Goal: Task Accomplishment & Management: Use online tool/utility

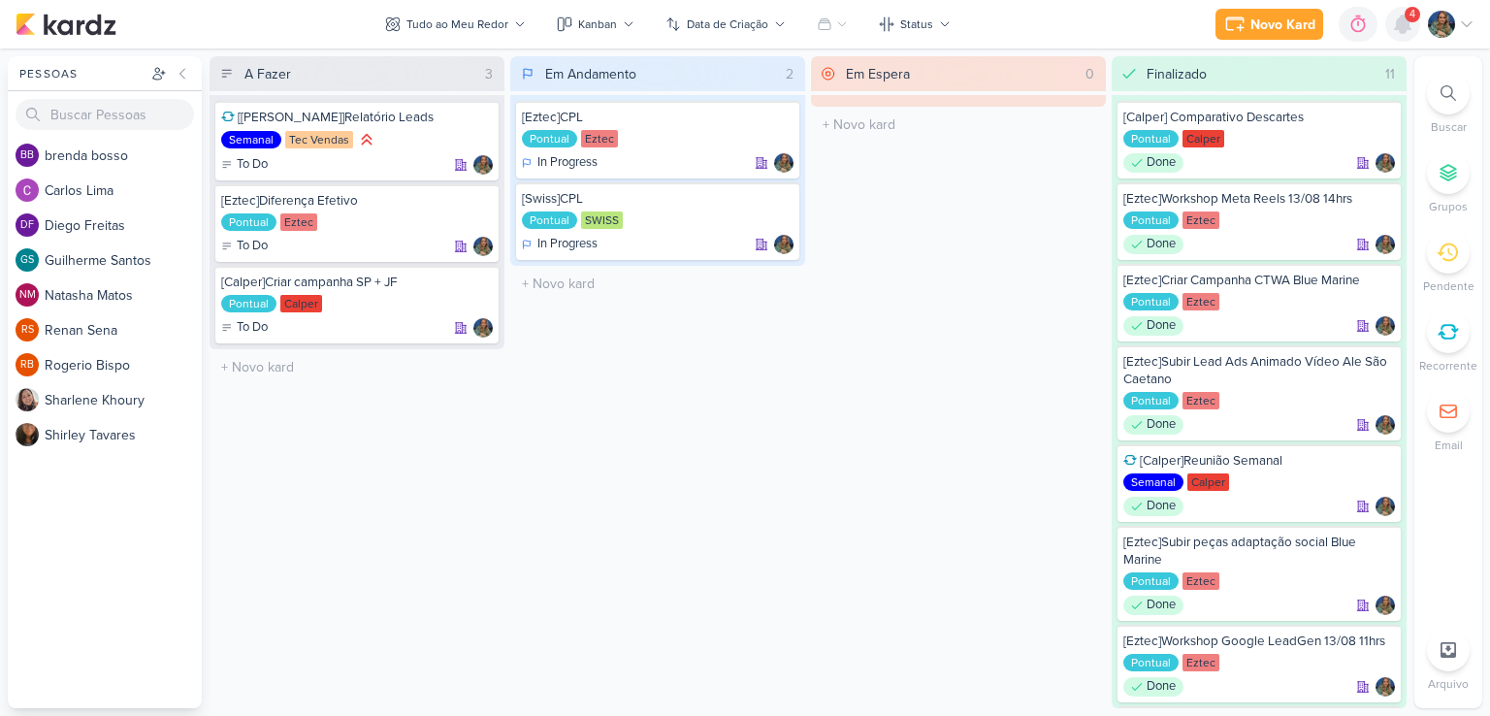
click at [1409, 30] on icon at bounding box center [1402, 24] width 23 height 23
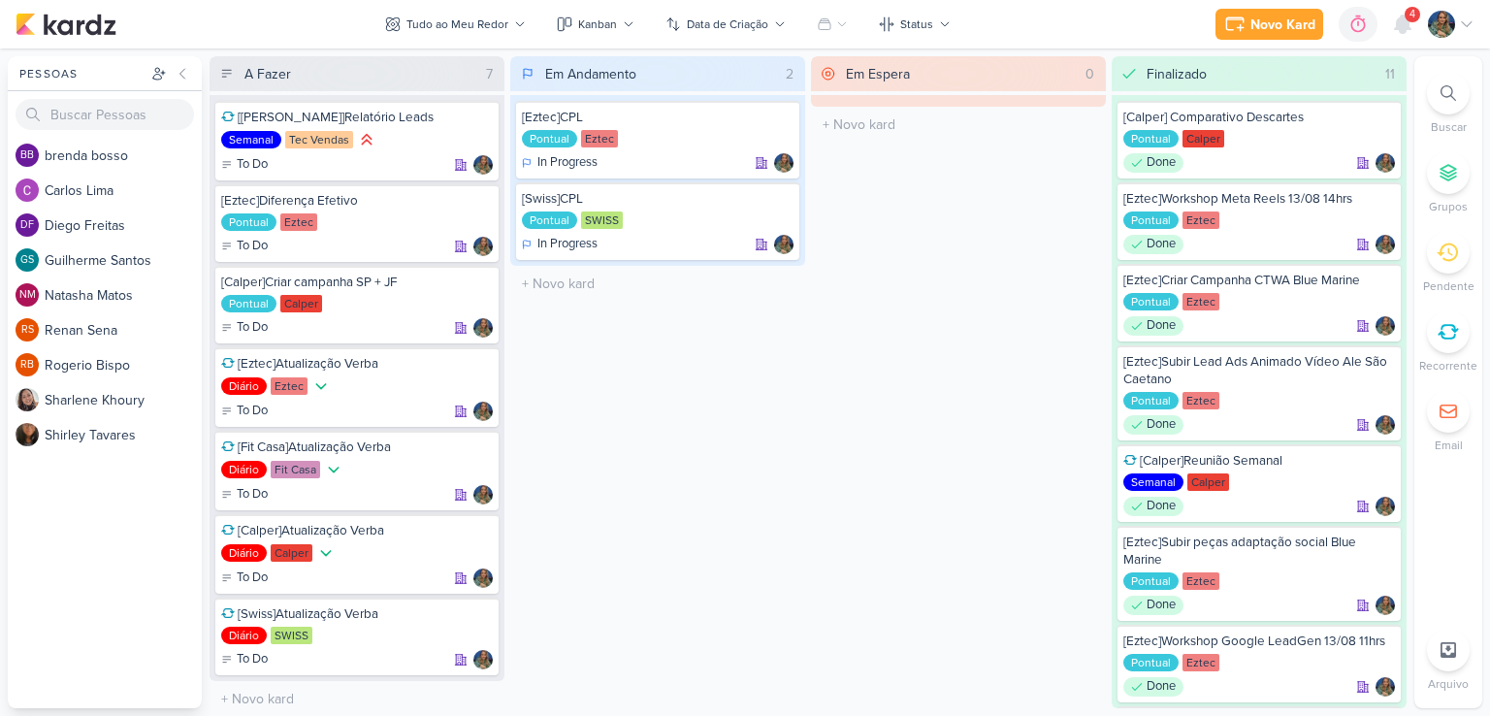
click at [815, 420] on div "Em Espera 0 O título do kard deve ter menos que 100 caracteres" at bounding box center [958, 382] width 295 height 652
click at [1416, 22] on div at bounding box center [1402, 24] width 35 height 35
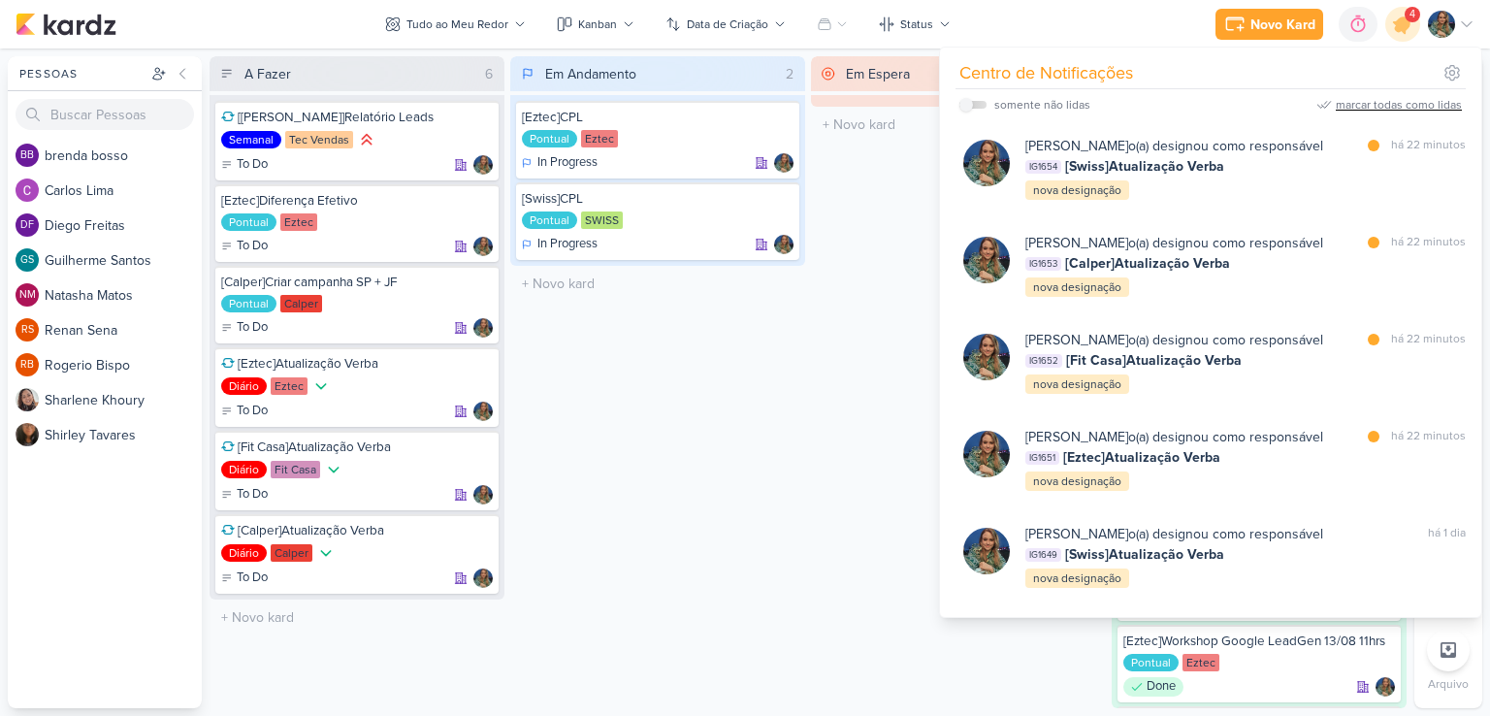
click at [1348, 106] on div "marcar todas como lidas" at bounding box center [1399, 104] width 126 height 17
click at [467, 362] on div at bounding box center [479, 366] width 27 height 27
click at [820, 351] on div "Em Espera 0 O título do kard deve ter menos que 100 caracteres" at bounding box center [958, 382] width 295 height 652
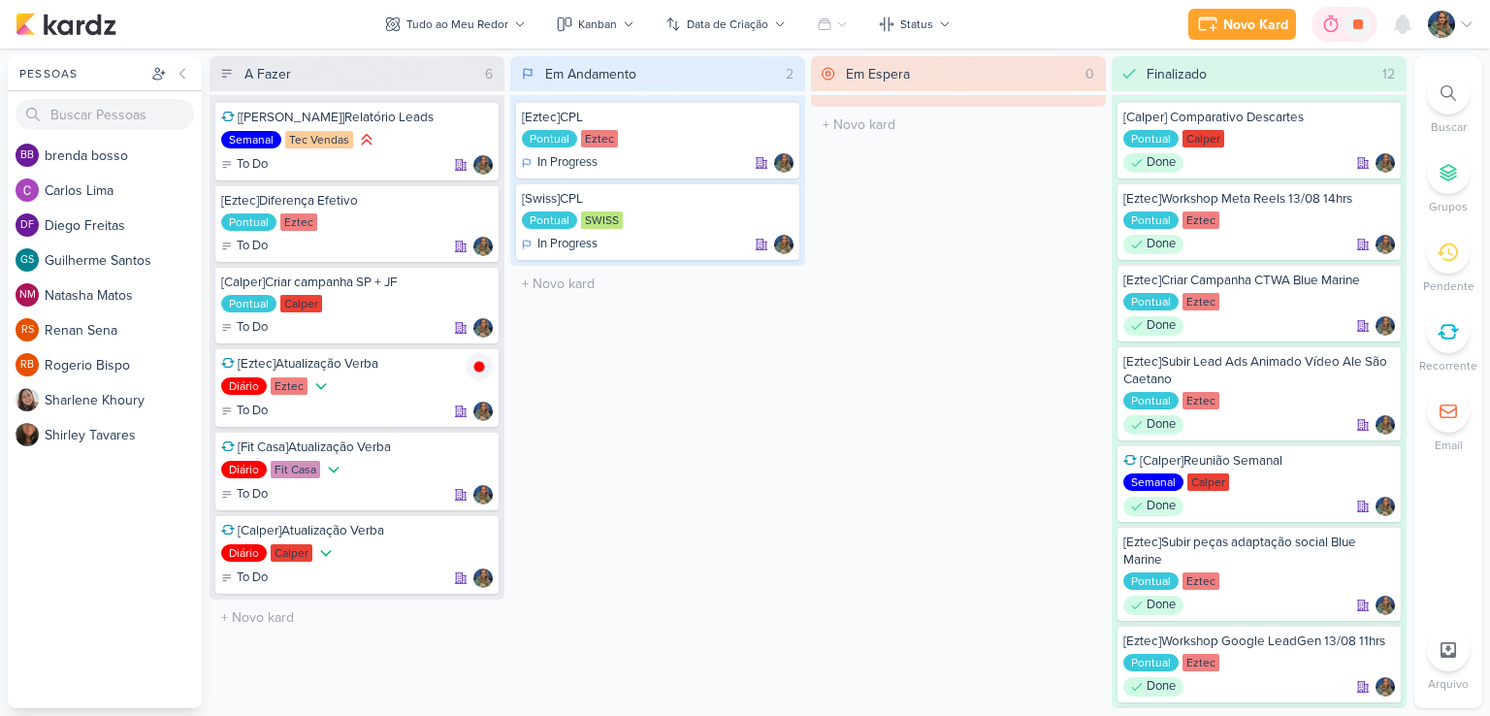
click at [1327, 22] on icon at bounding box center [1330, 24] width 19 height 19
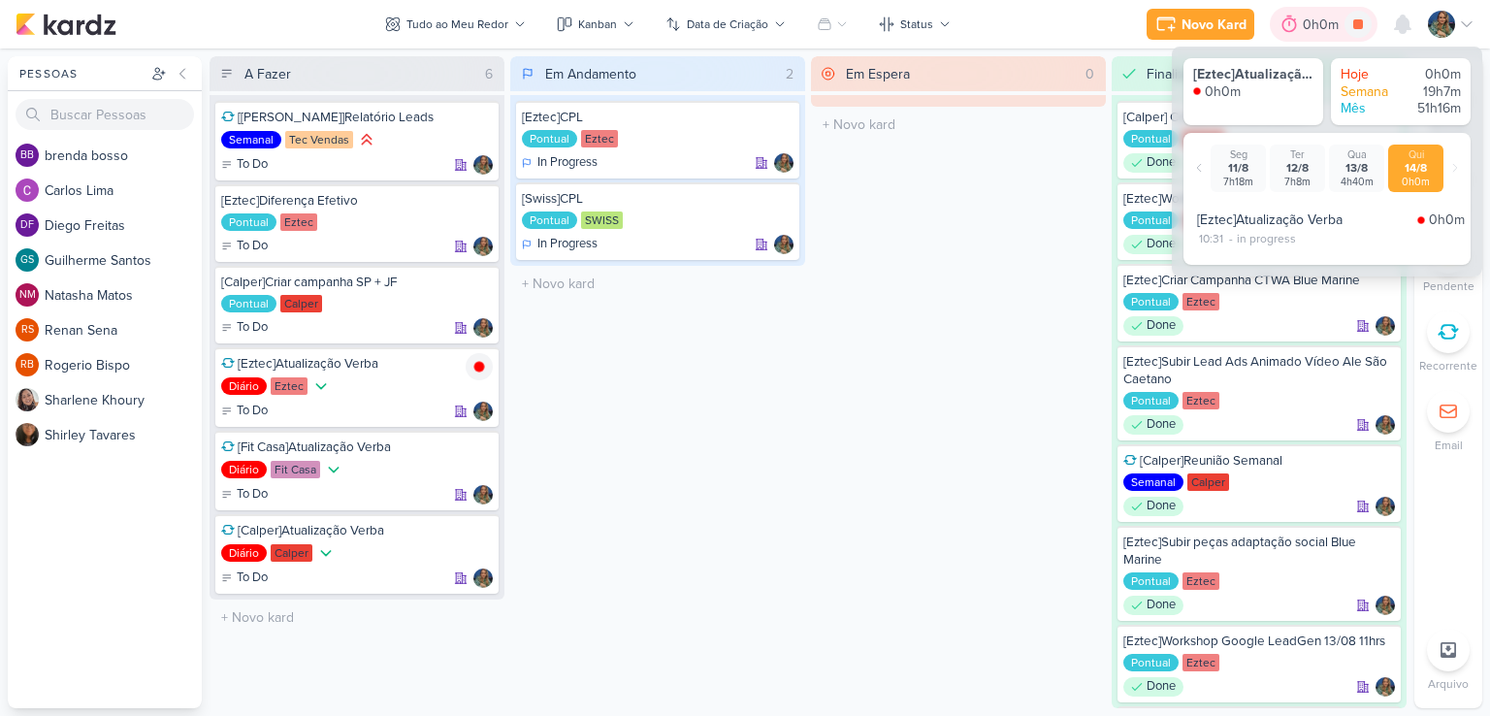
click at [1327, 22] on div "0h0m" at bounding box center [1324, 25] width 42 height 20
